Goal: Information Seeking & Learning: Learn about a topic

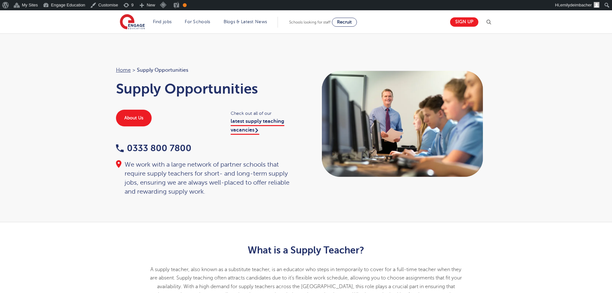
scroll to position [450, 0]
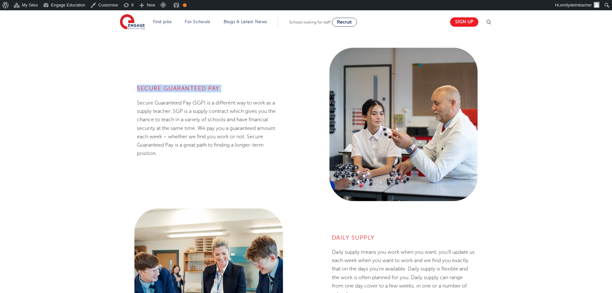
drag, startPoint x: 0, startPoint y: 0, endPoint x: 272, endPoint y: 82, distance: 284.2
click at [272, 82] on div "Secure Guaranteed Pay Secure Guaranteed Pay (SGP) is a different way to work as…" at bounding box center [208, 124] width 151 height 115
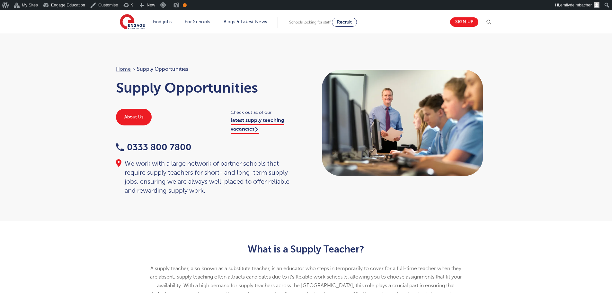
scroll to position [0, 0]
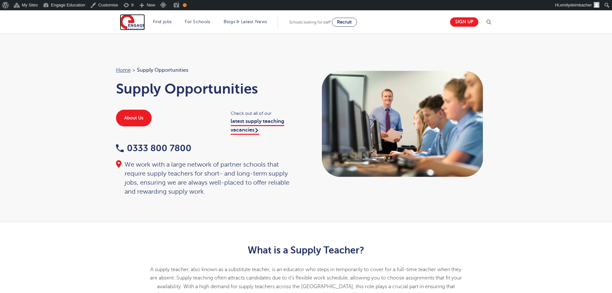
click at [135, 28] on img at bounding box center [132, 22] width 25 height 16
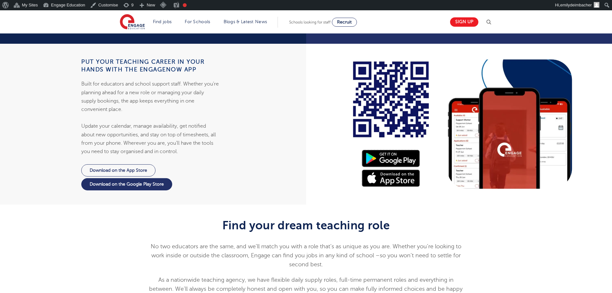
scroll to position [610, 0]
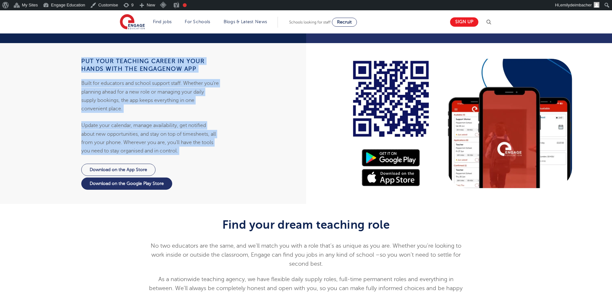
drag, startPoint x: 82, startPoint y: 50, endPoint x: 203, endPoint y: 149, distance: 156.9
click at [194, 174] on div "Put your teaching career in your hands with the EngageNow app Built for educato…" at bounding box center [150, 117] width 151 height 184
click at [187, 121] on p "Update your calendar, manage availability, get notified about new opportunities…" at bounding box center [150, 138] width 138 height 34
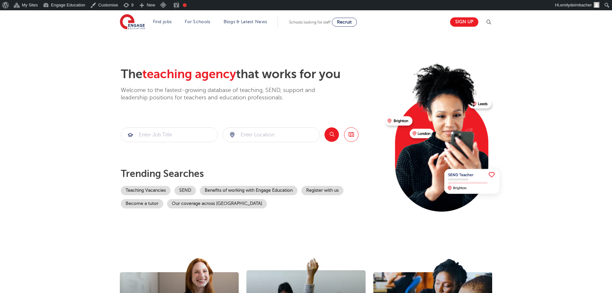
scroll to position [0, 0]
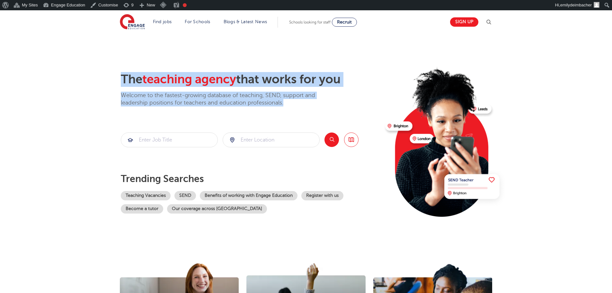
drag, startPoint x: 121, startPoint y: 76, endPoint x: 301, endPoint y: 103, distance: 182.3
click at [301, 103] on div "The teaching agency that works for you Welcome to the fastest-growing database …" at bounding box center [250, 89] width 259 height 35
click at [301, 103] on p "Welcome to the fastest-growing database of teaching, SEND, support and leadersh…" at bounding box center [227, 99] width 212 height 15
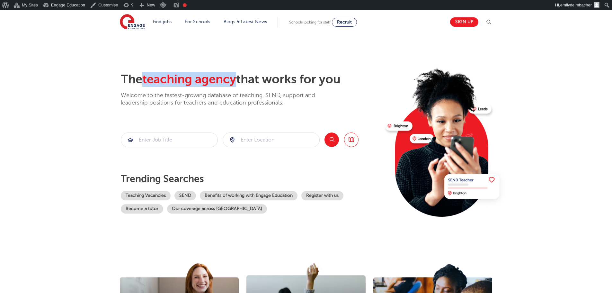
drag, startPoint x: 240, startPoint y: 79, endPoint x: 146, endPoint y: 83, distance: 93.6
click at [146, 83] on span "teaching agency" at bounding box center [189, 79] width 94 height 14
click at [430, 231] on section "The teaching agency that works for you Welcome to the fastest-growing database …" at bounding box center [306, 139] width 612 height 212
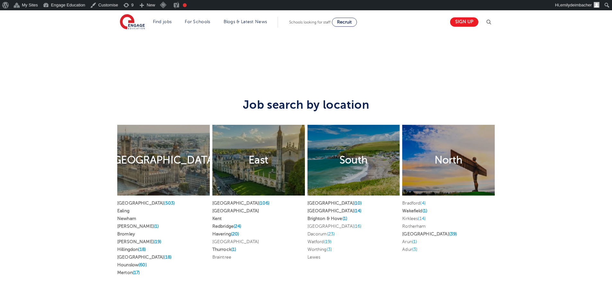
scroll to position [1146, 0]
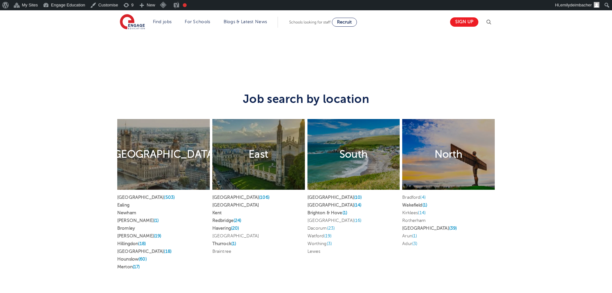
click at [533, 192] on div "Job search by location London Find jobs in London London (503) (1) (19) (18) (1…" at bounding box center [306, 173] width 612 height 269
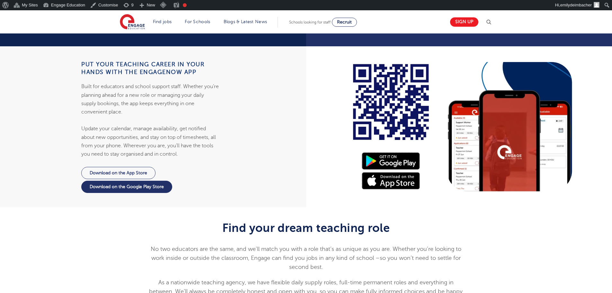
scroll to position [611, 0]
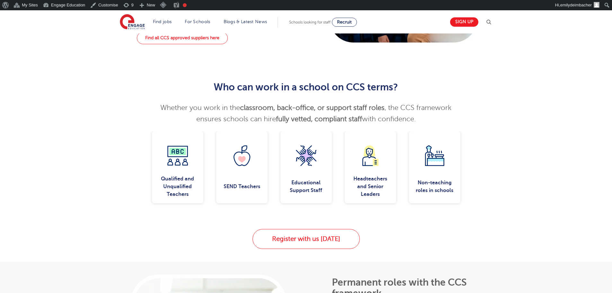
scroll to position [482, 0]
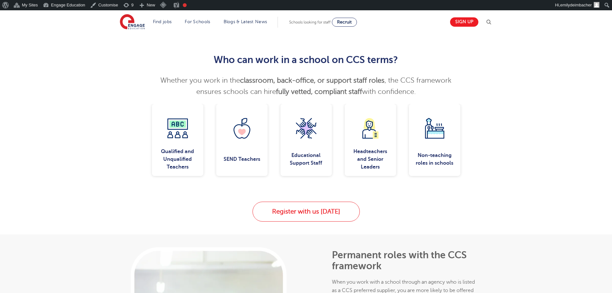
drag, startPoint x: 212, startPoint y: 57, endPoint x: 445, endPoint y: 92, distance: 235.8
click at [445, 92] on div "Who can work in a school on CCS terms? Whether you work in the classroom, back-…" at bounding box center [305, 75] width 315 height 43
click at [434, 83] on p "Whether you work in the classroom, back-office, or support staff roles , the CC…" at bounding box center [305, 86] width 315 height 22
click at [510, 98] on div "Who can work in a school on CCS terms? Whether you work in the classroom, back-…" at bounding box center [306, 68] width 612 height 72
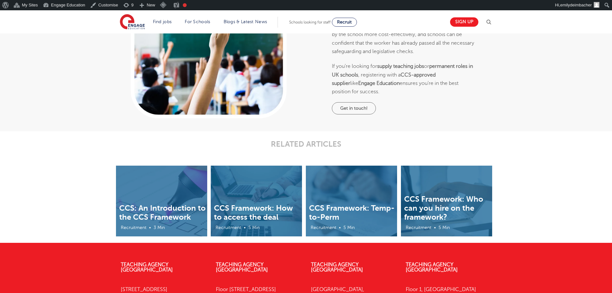
scroll to position [771, 0]
click at [356, 198] on img at bounding box center [351, 201] width 91 height 71
click at [82, 49] on div "Permanent roles with the CCS framework When you work with a school through an a…" at bounding box center [306, 38] width 612 height 186
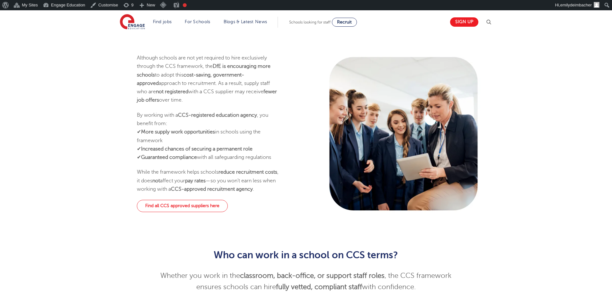
scroll to position [289, 0]
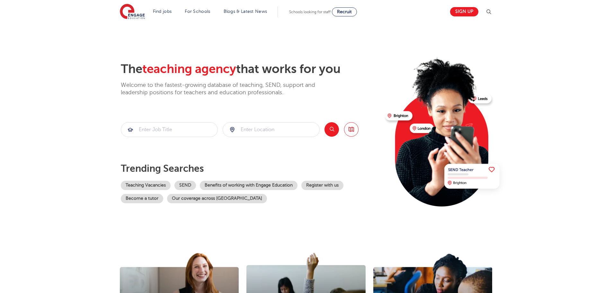
scroll to position [129, 0]
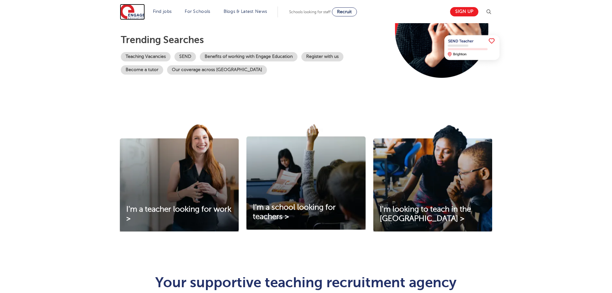
click at [135, 15] on img at bounding box center [132, 12] width 25 height 16
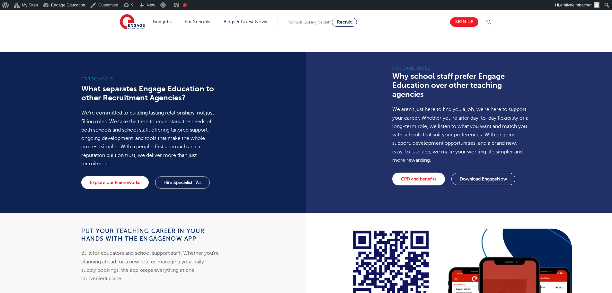
scroll to position [450, 0]
